Goal: Information Seeking & Learning: Learn about a topic

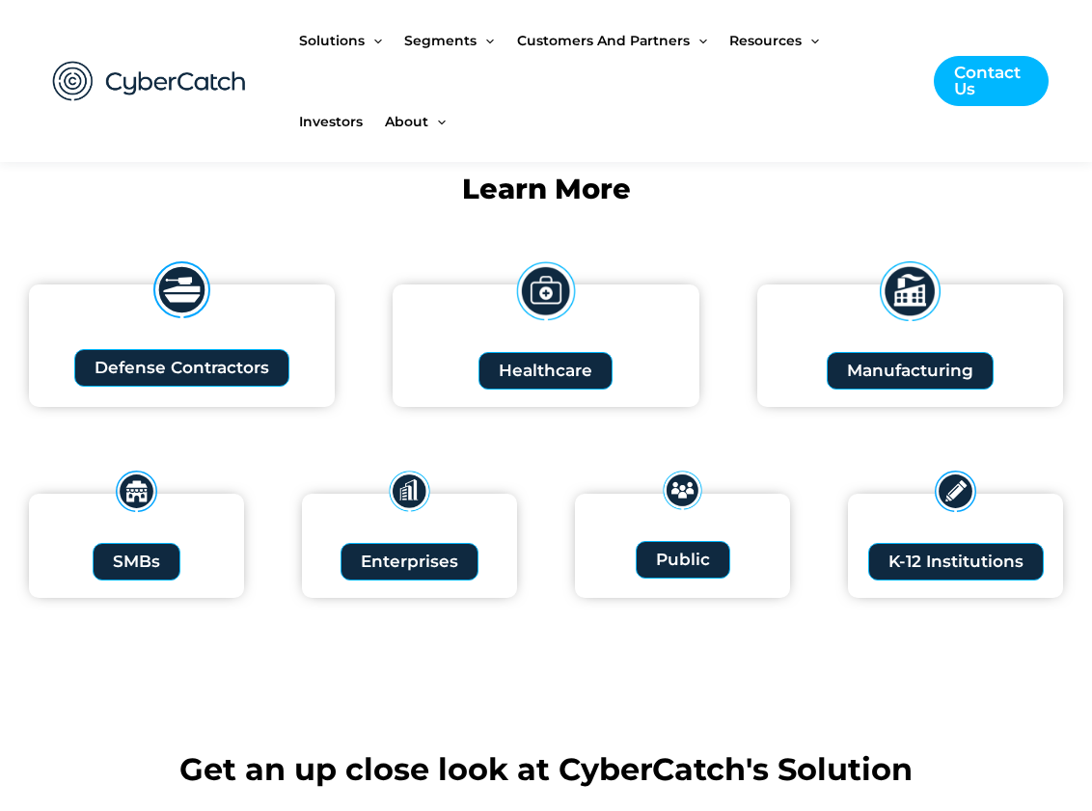
scroll to position [2122, 0]
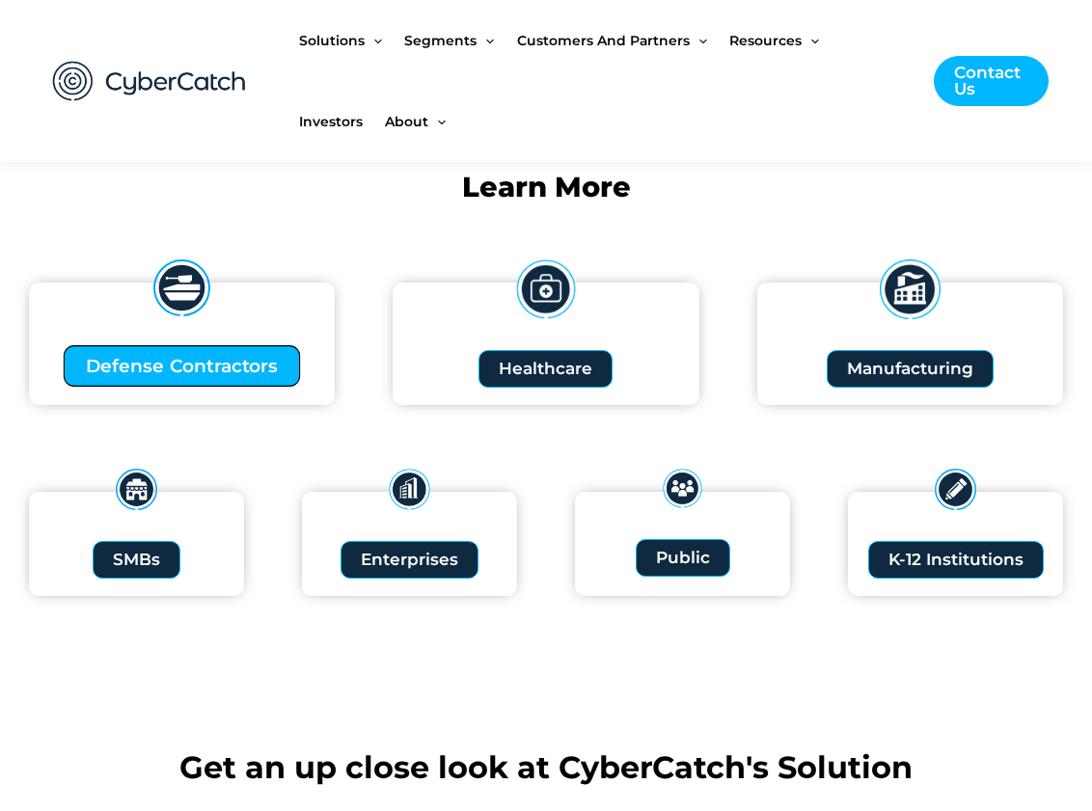
click at [249, 362] on span "Defense Contractors" at bounding box center [182, 366] width 192 height 18
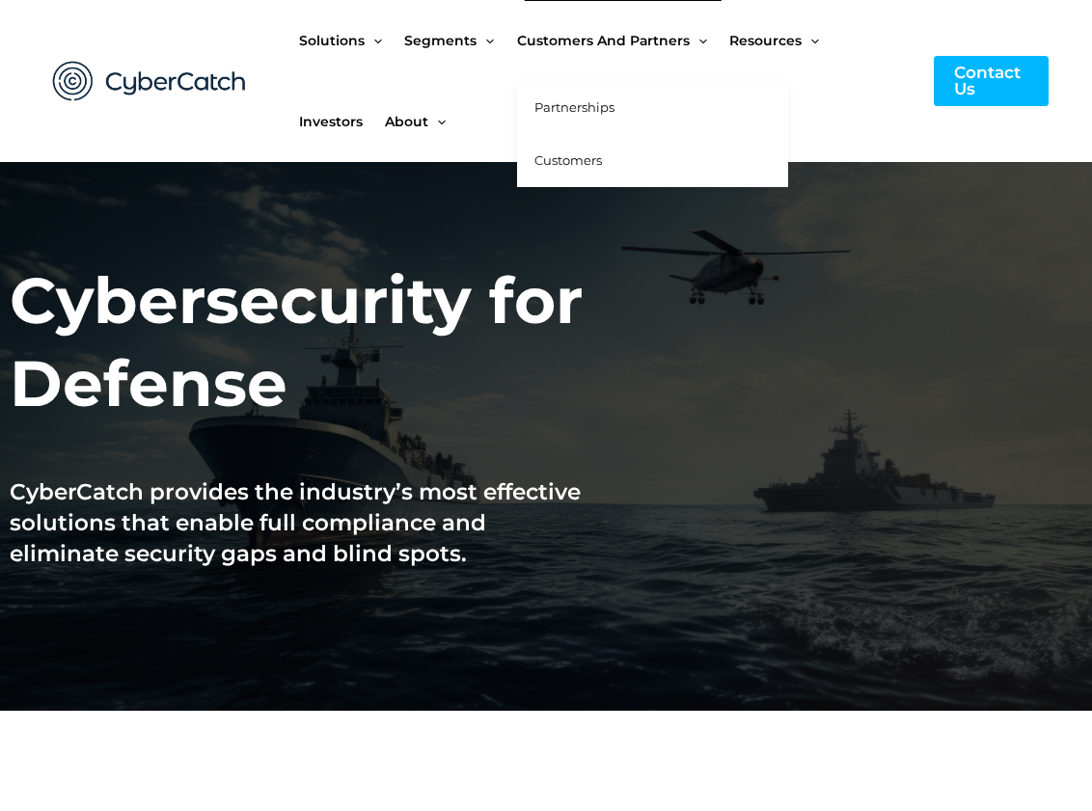
click at [604, 105] on span "Partnerships" at bounding box center [574, 106] width 80 height 15
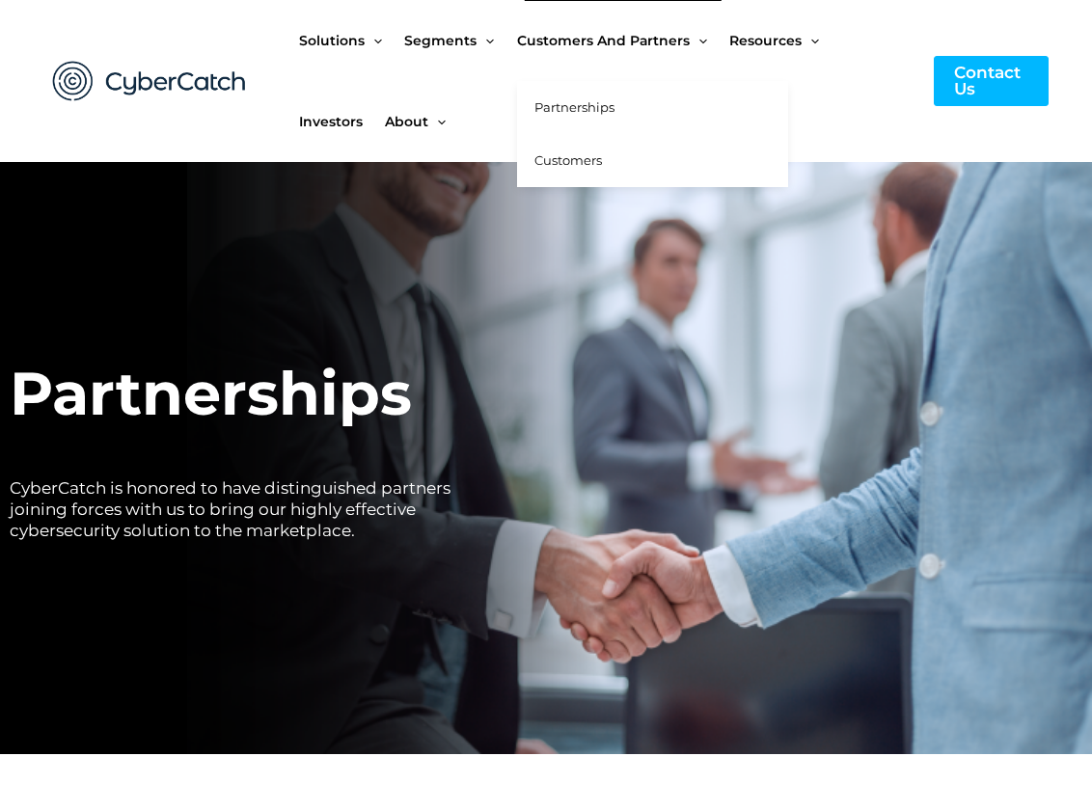
click at [557, 175] on link "Customers" at bounding box center [652, 160] width 271 height 53
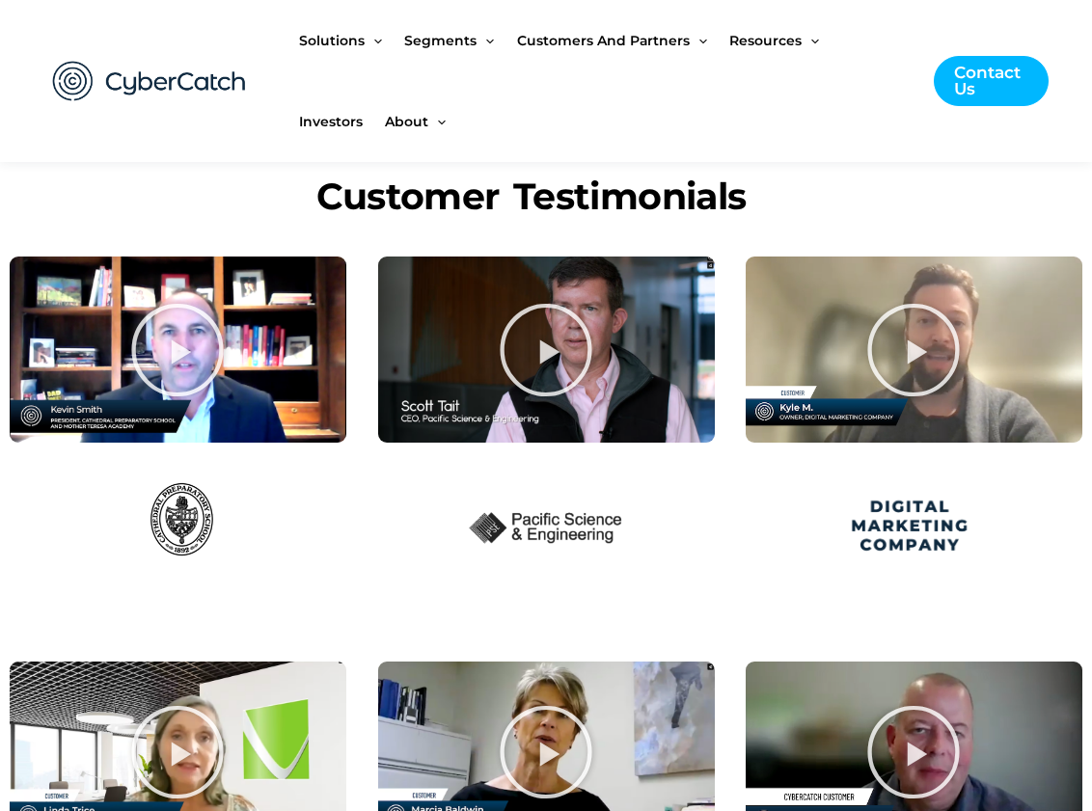
scroll to position [577, 0]
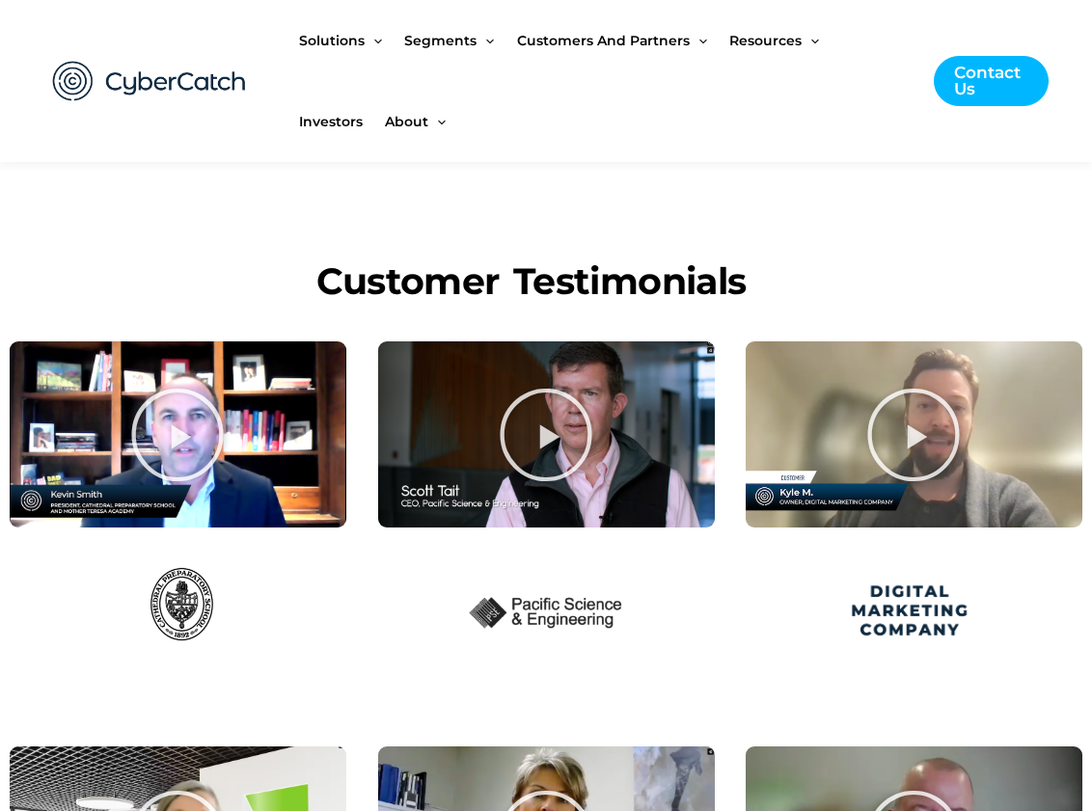
click at [906, 427] on icon at bounding box center [914, 435] width 96 height 96
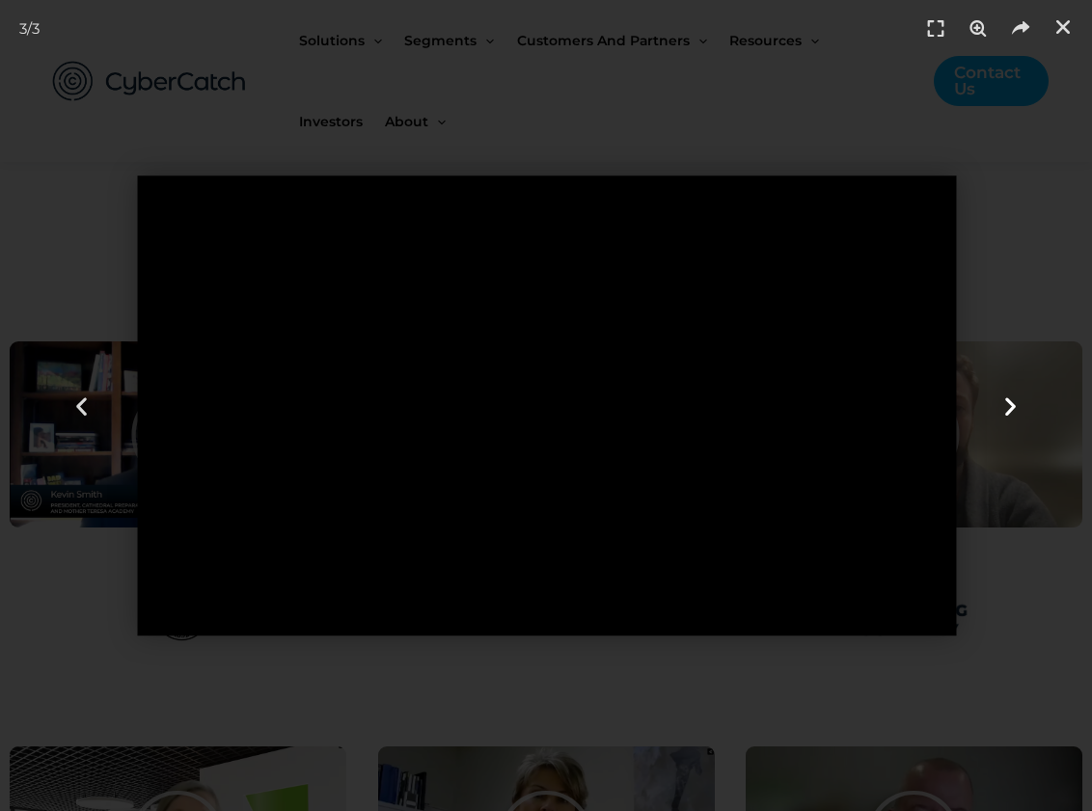
click at [981, 189] on div "Next slide" at bounding box center [1010, 405] width 164 height 811
click at [1030, 361] on div "Next slide" at bounding box center [1010, 405] width 164 height 811
click at [1062, 22] on icon "Close (Esc)" at bounding box center [1062, 26] width 19 height 19
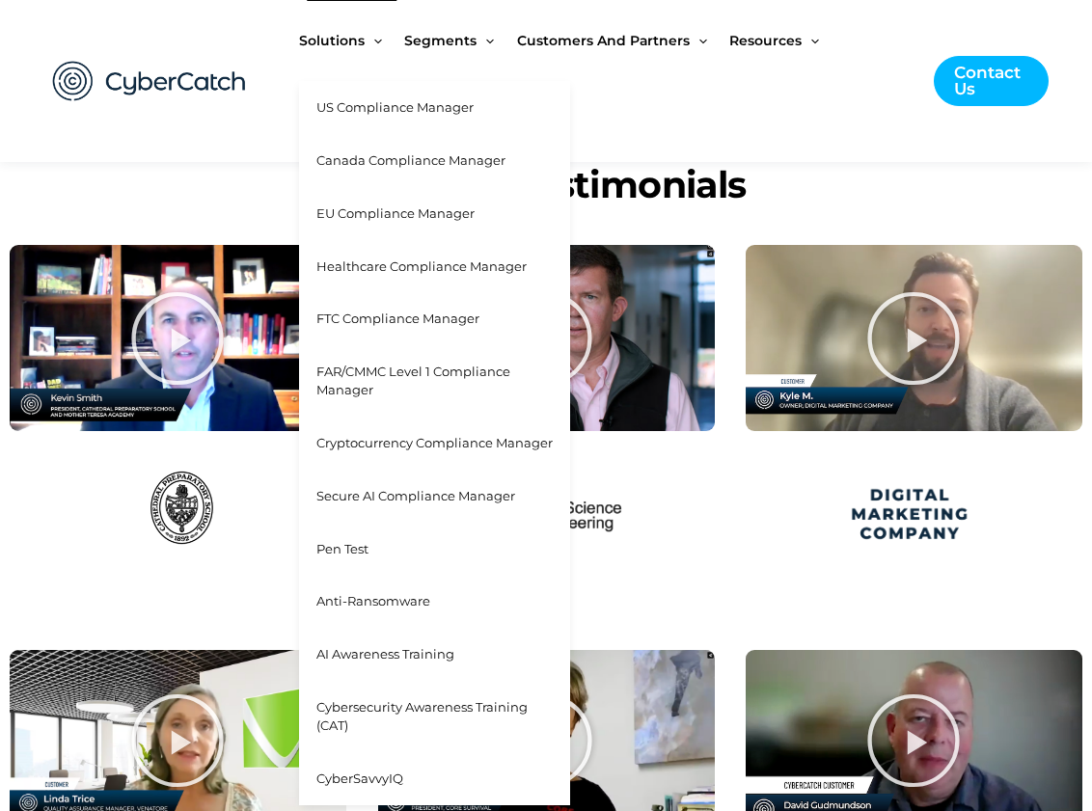
scroll to position [673, 0]
click at [367, 503] on link "Secure AI Compliance Manager" at bounding box center [434, 496] width 271 height 53
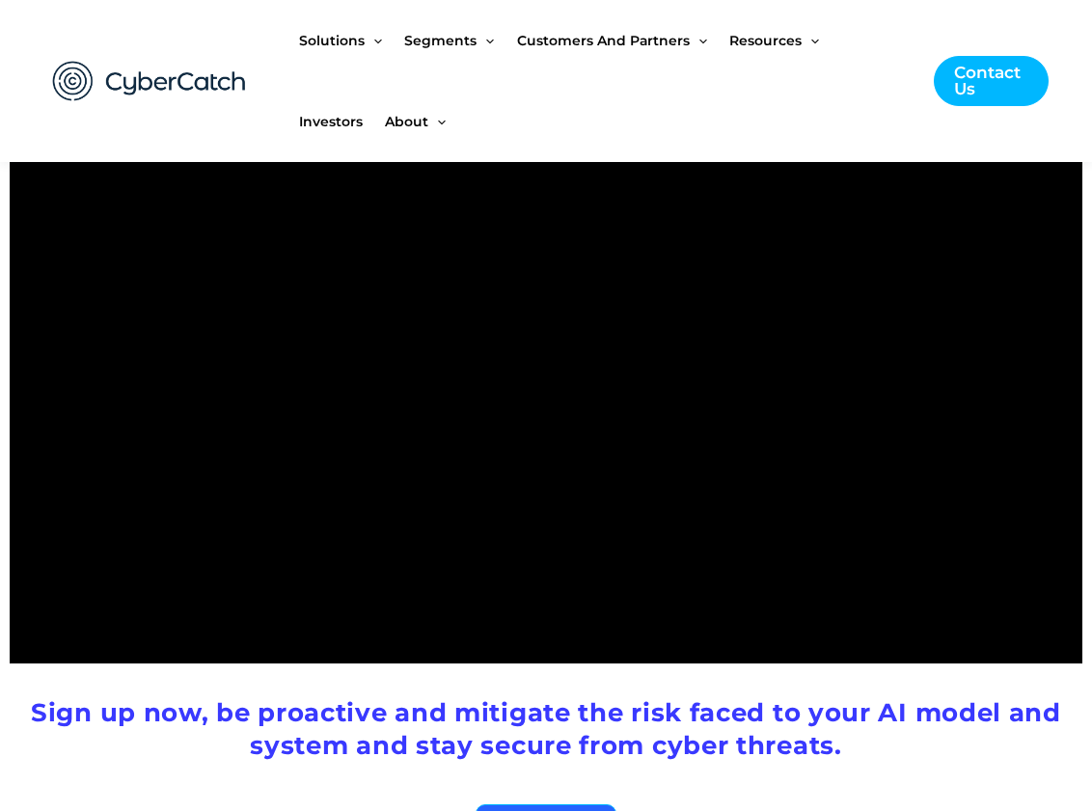
scroll to position [3858, 0]
click at [1022, 709] on div "Watch Demo Sign up now, be proactive and mitigate the risk faced to your AI mod…" at bounding box center [546, 444] width 1092 height 952
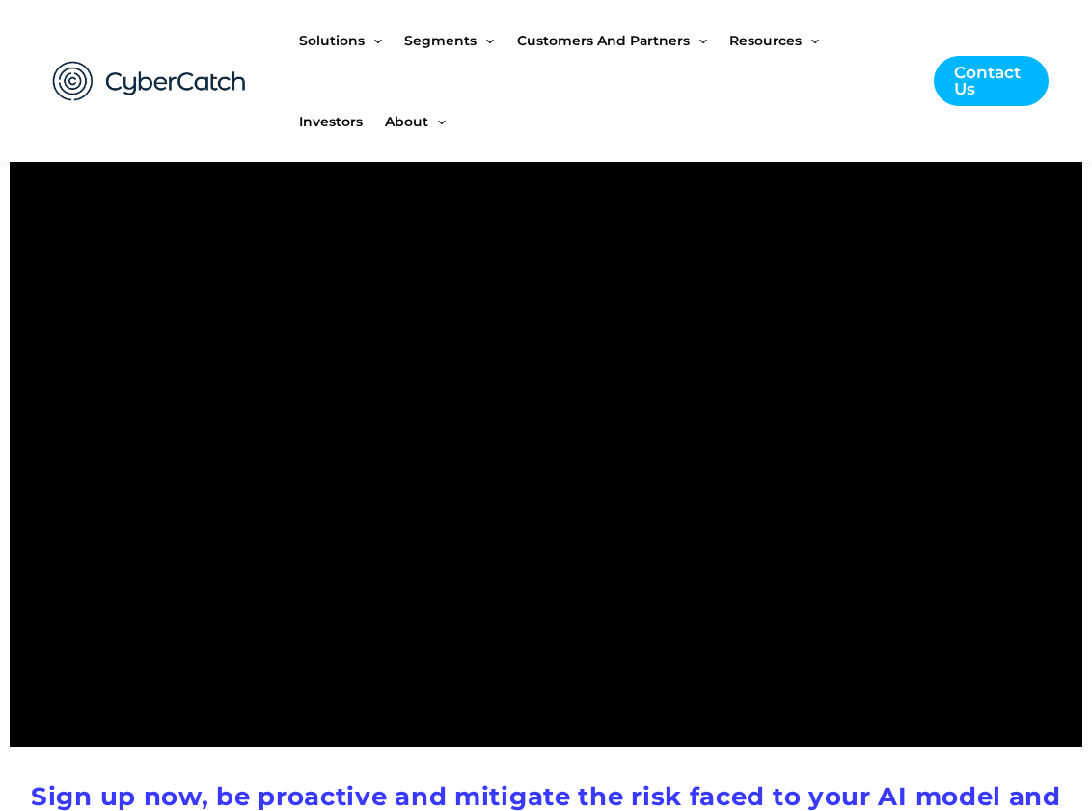
scroll to position [3761, 0]
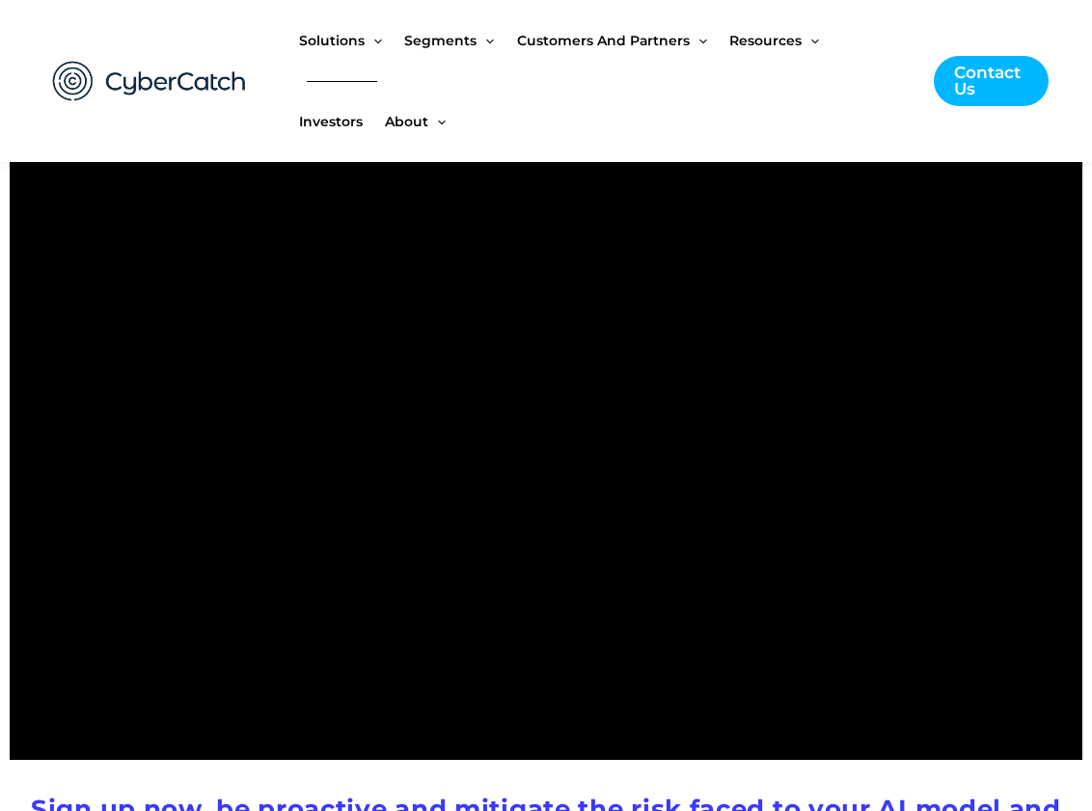
click at [352, 122] on span "Investors" at bounding box center [331, 121] width 64 height 81
